Goal: Information Seeking & Learning: Check status

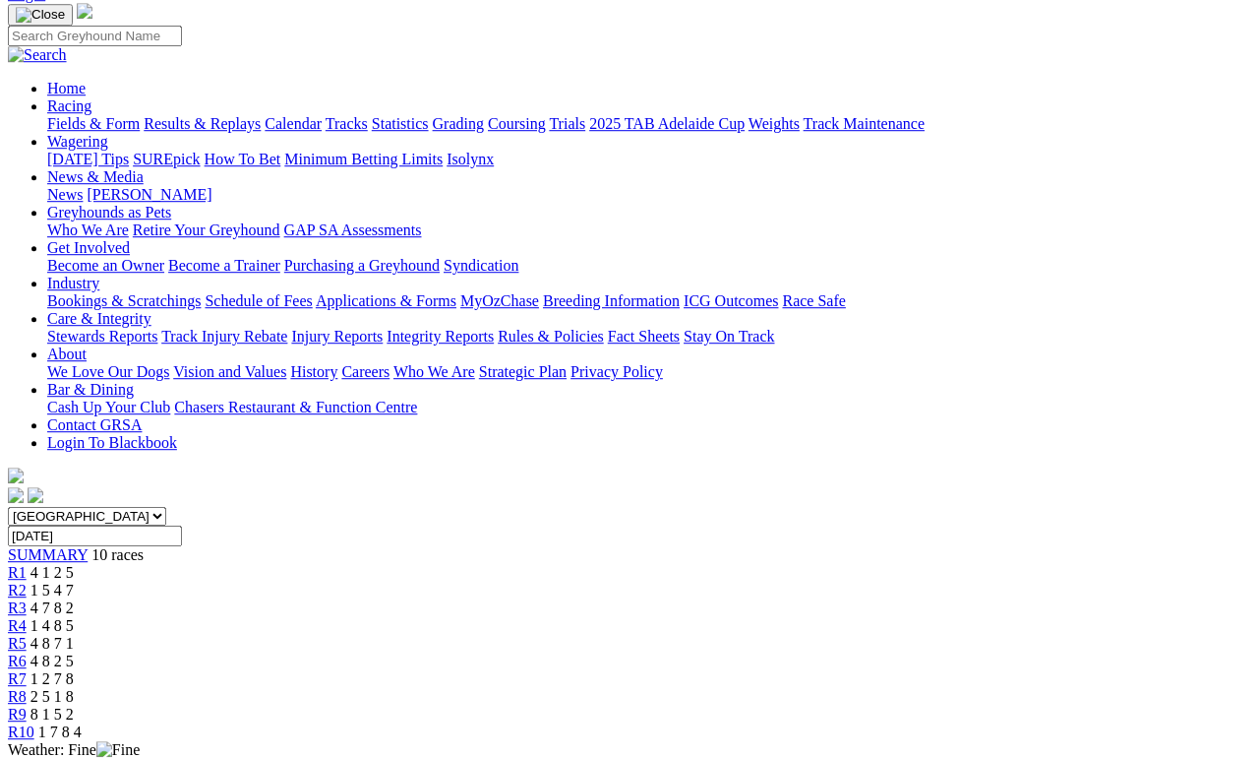
scroll to position [134, 0]
click at [261, 116] on link "Results & Replays" at bounding box center [202, 124] width 117 height 17
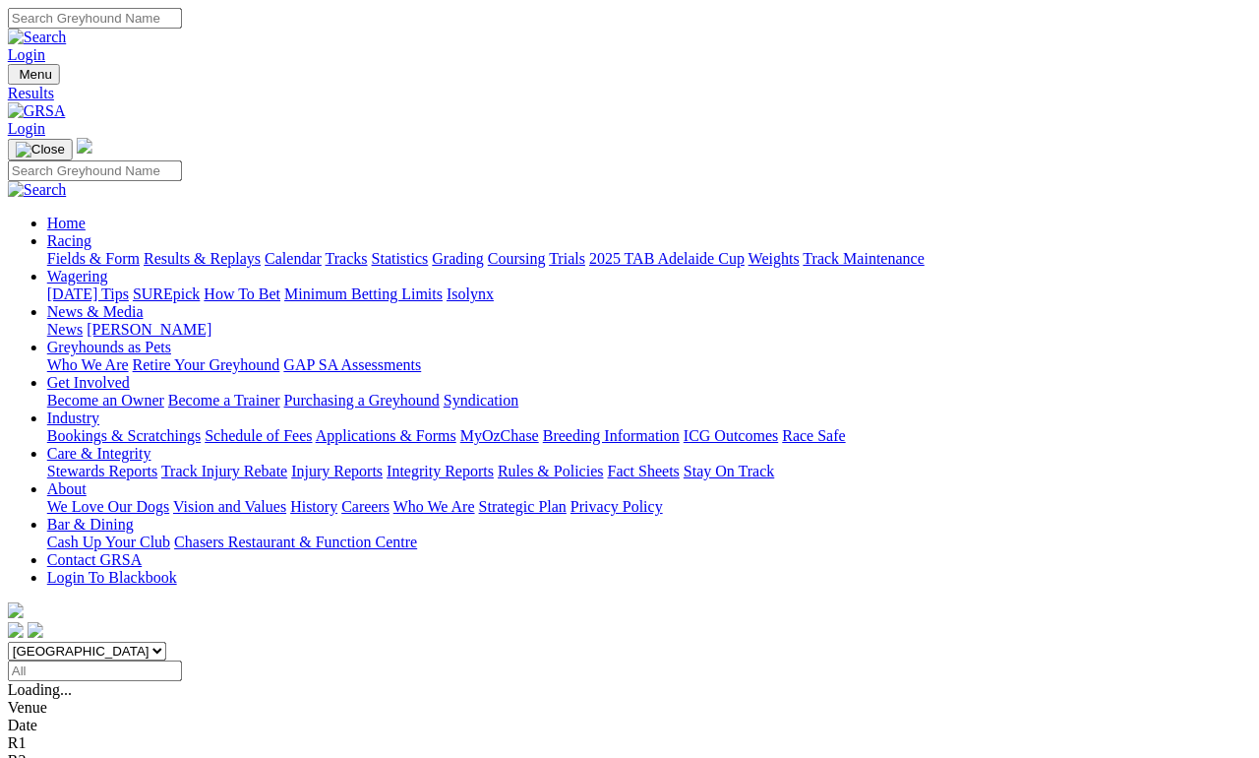
scroll to position [0, 41]
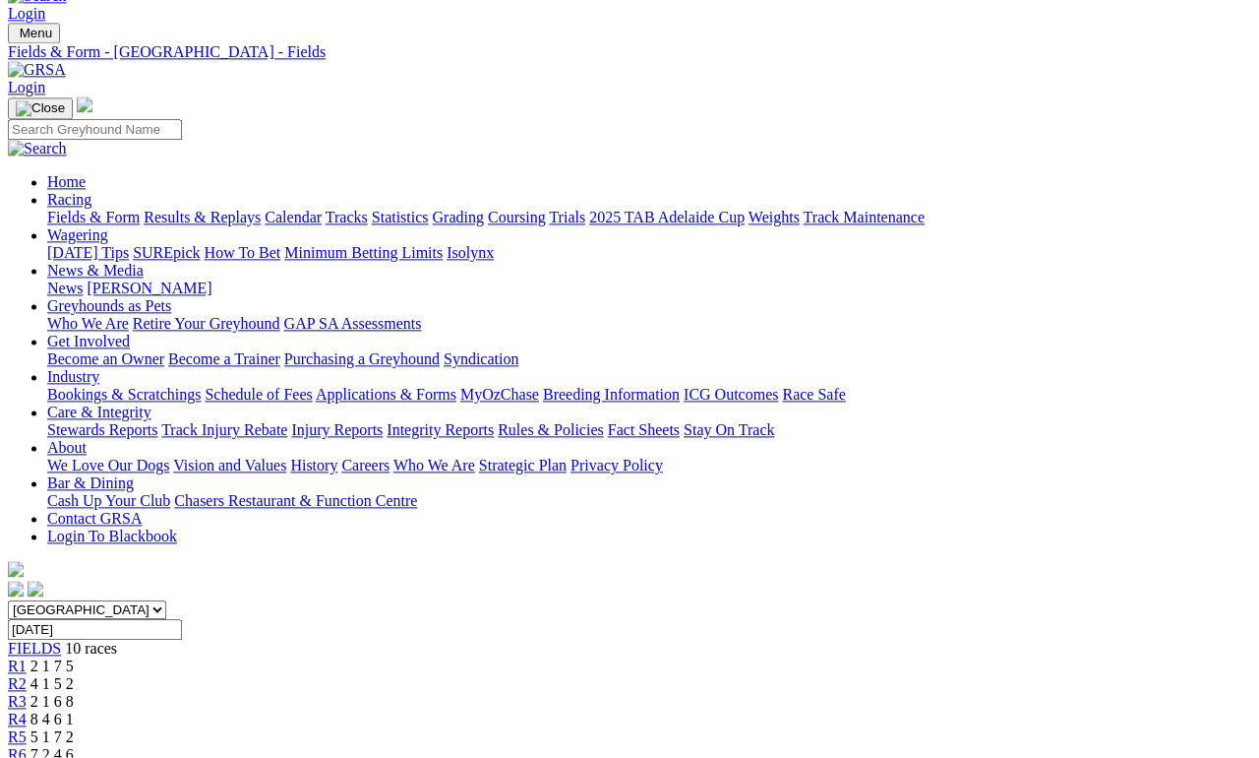
scroll to position [42, 0]
click at [27, 757] on span "R7" at bounding box center [17, 770] width 19 height 17
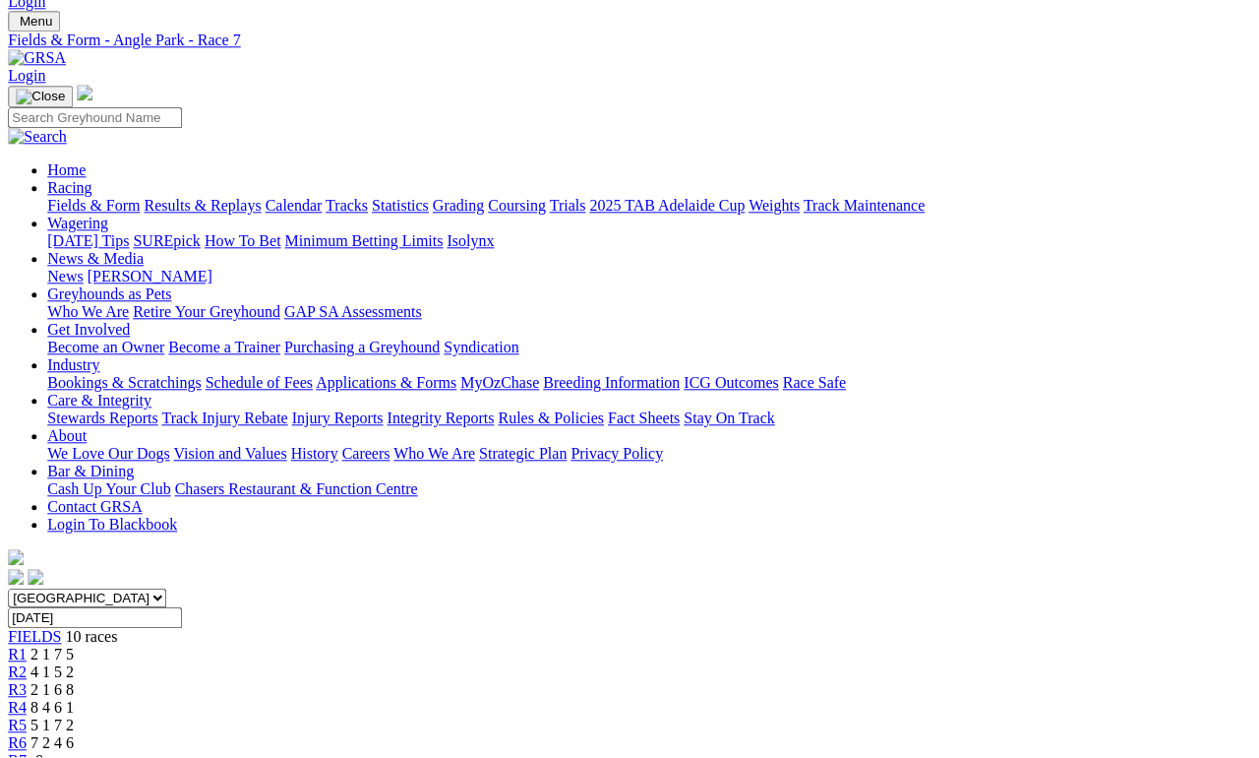
scroll to position [52, 278]
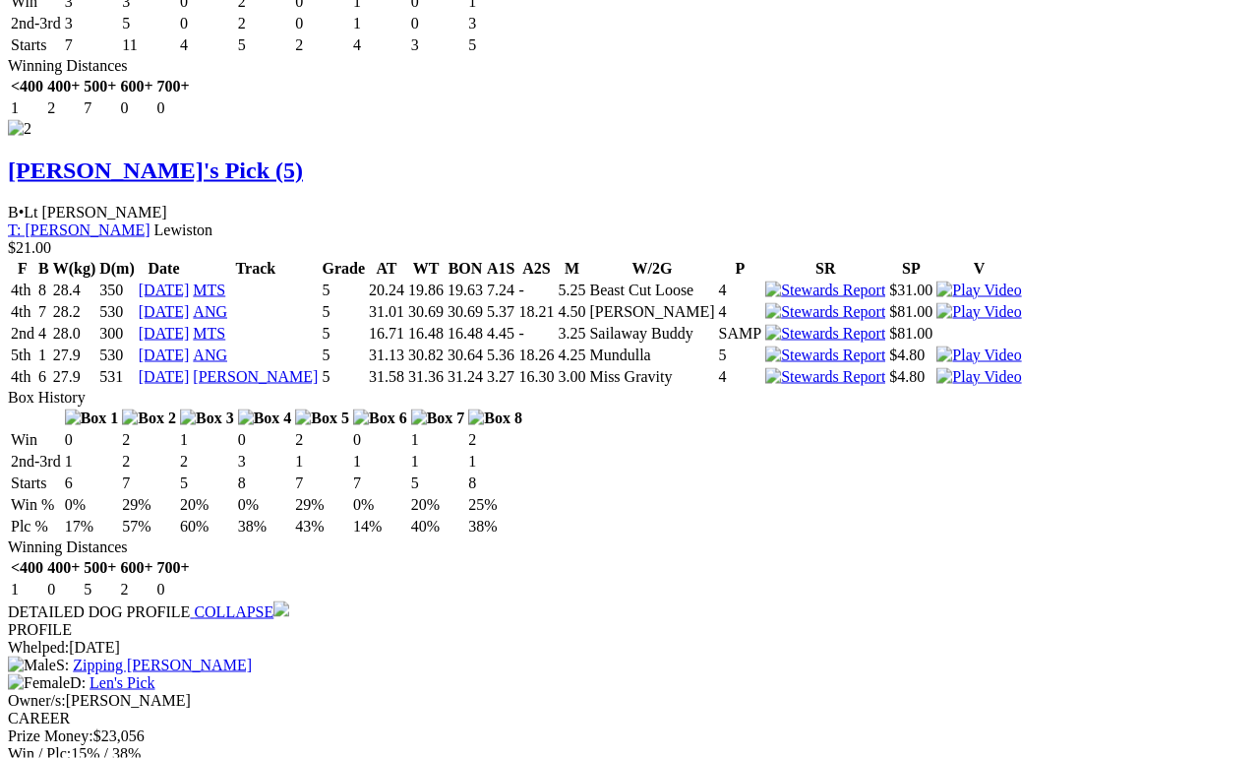
scroll to position [3164, 0]
